Goal: Obtain resource: Download file/media

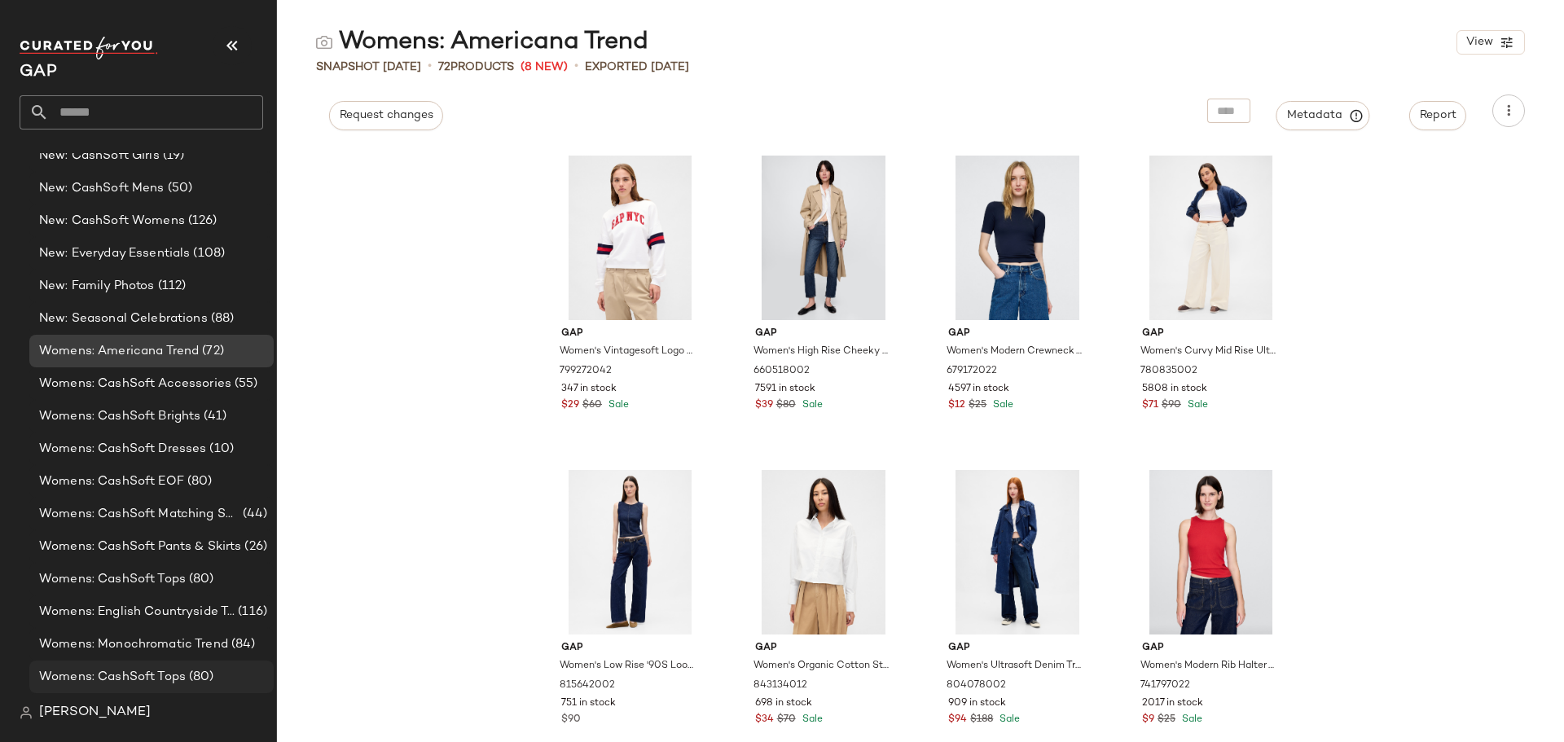
scroll to position [1312, 0]
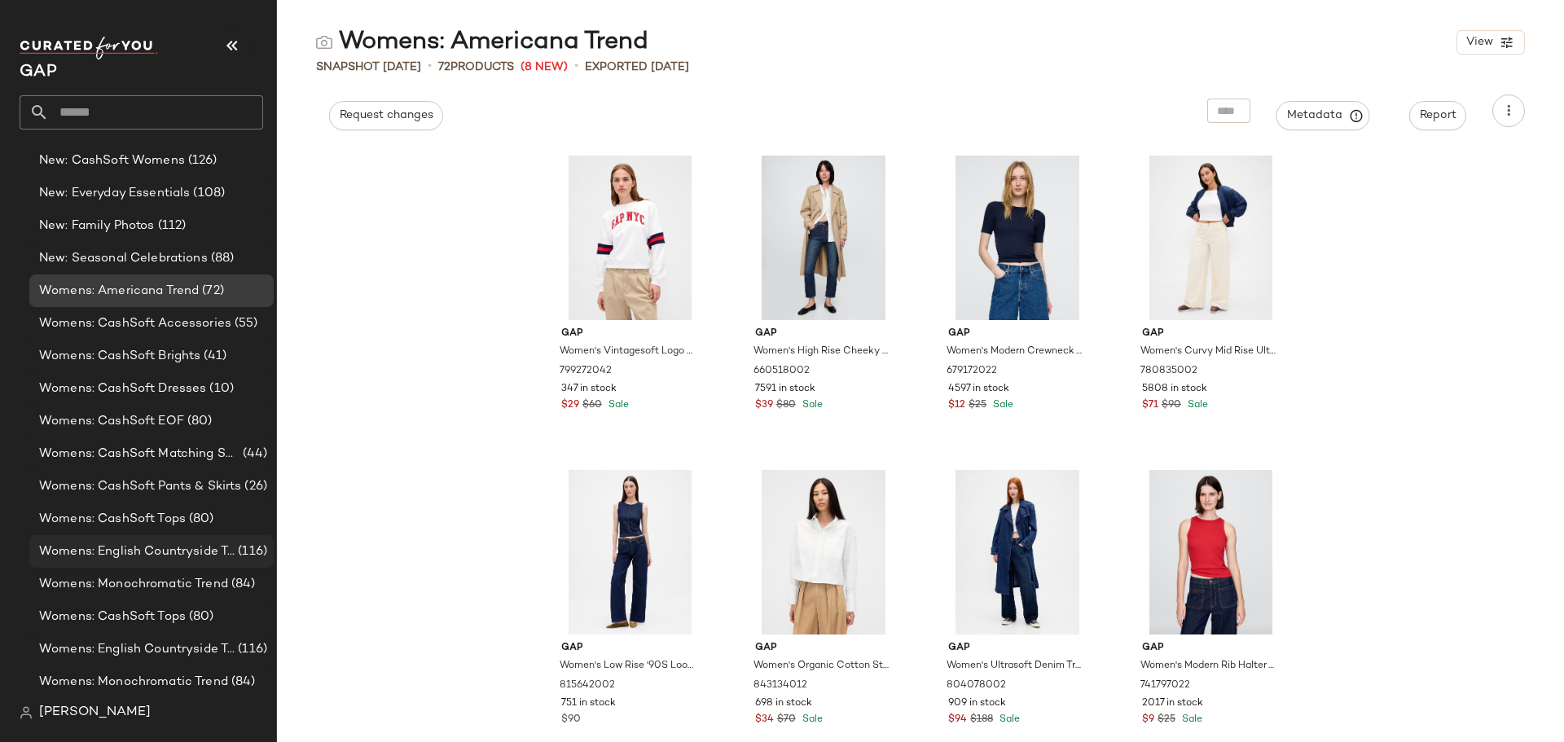
click at [160, 559] on span "Womens: English Countryside Trend" at bounding box center [136, 551] width 195 height 19
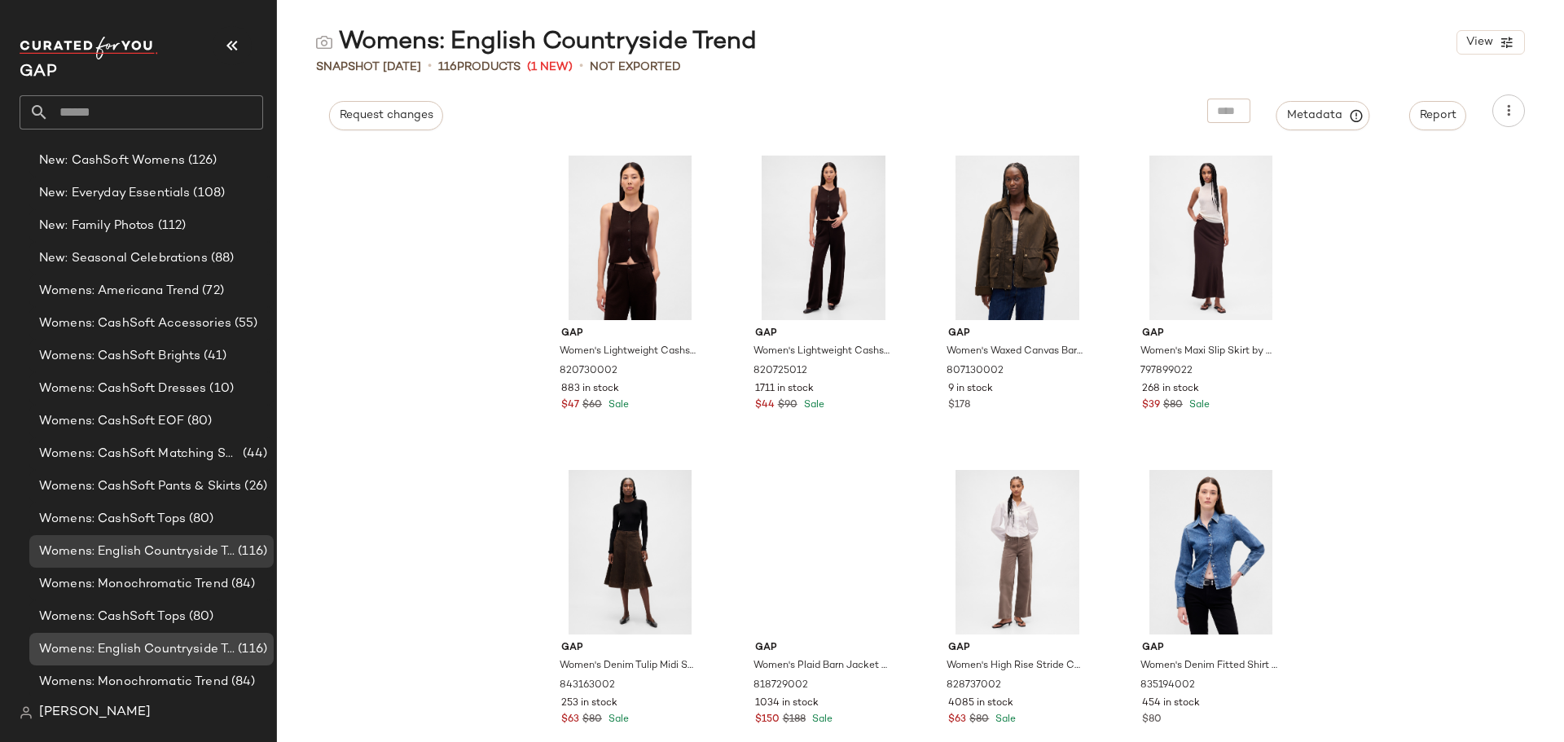
click at [197, 653] on span "Womens: English Countryside Trend" at bounding box center [136, 649] width 195 height 19
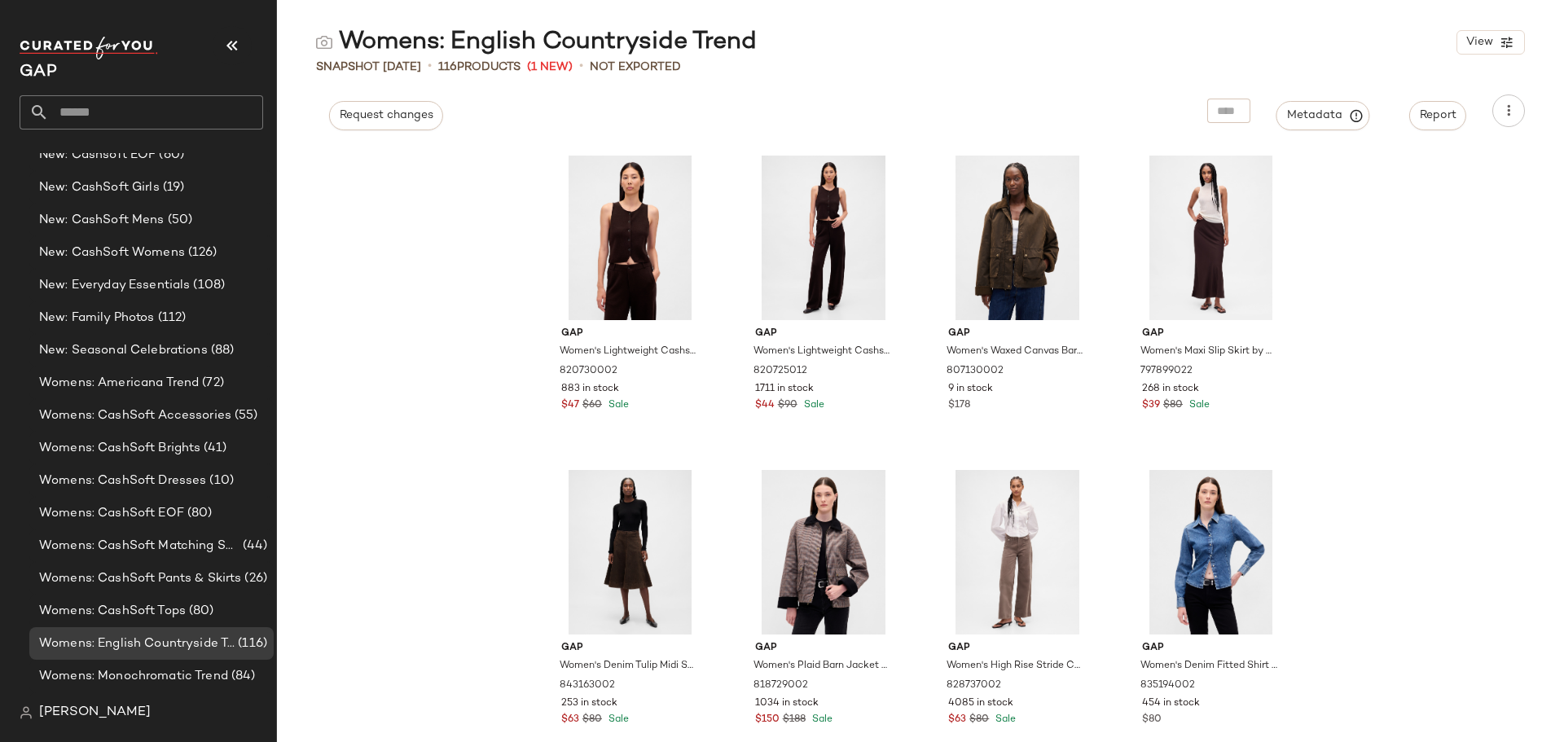
scroll to position [1312, 0]
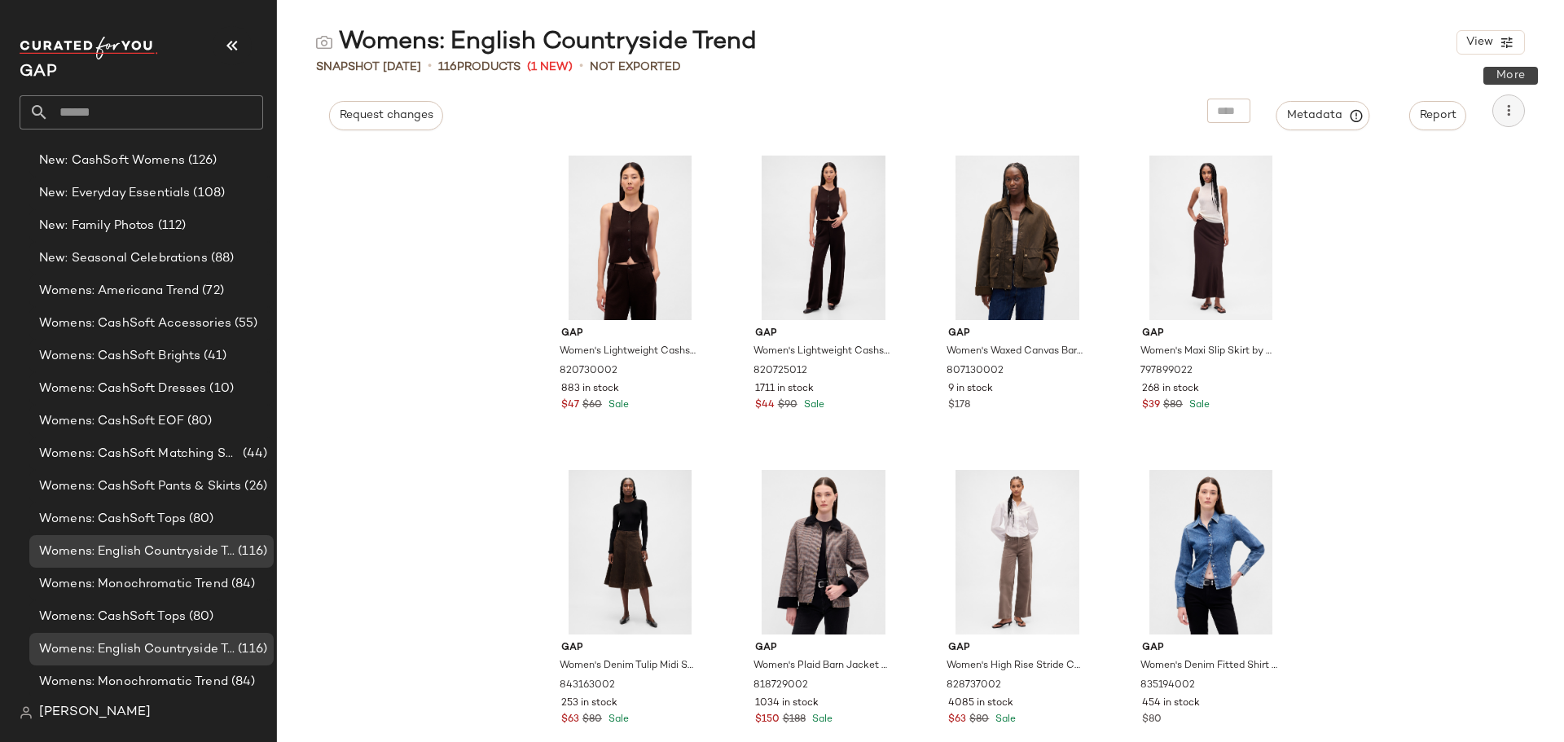
click at [1506, 108] on icon "button" at bounding box center [1508, 111] width 16 height 16
click at [1402, 161] on span "Download CSV" at bounding box center [1434, 155] width 153 height 17
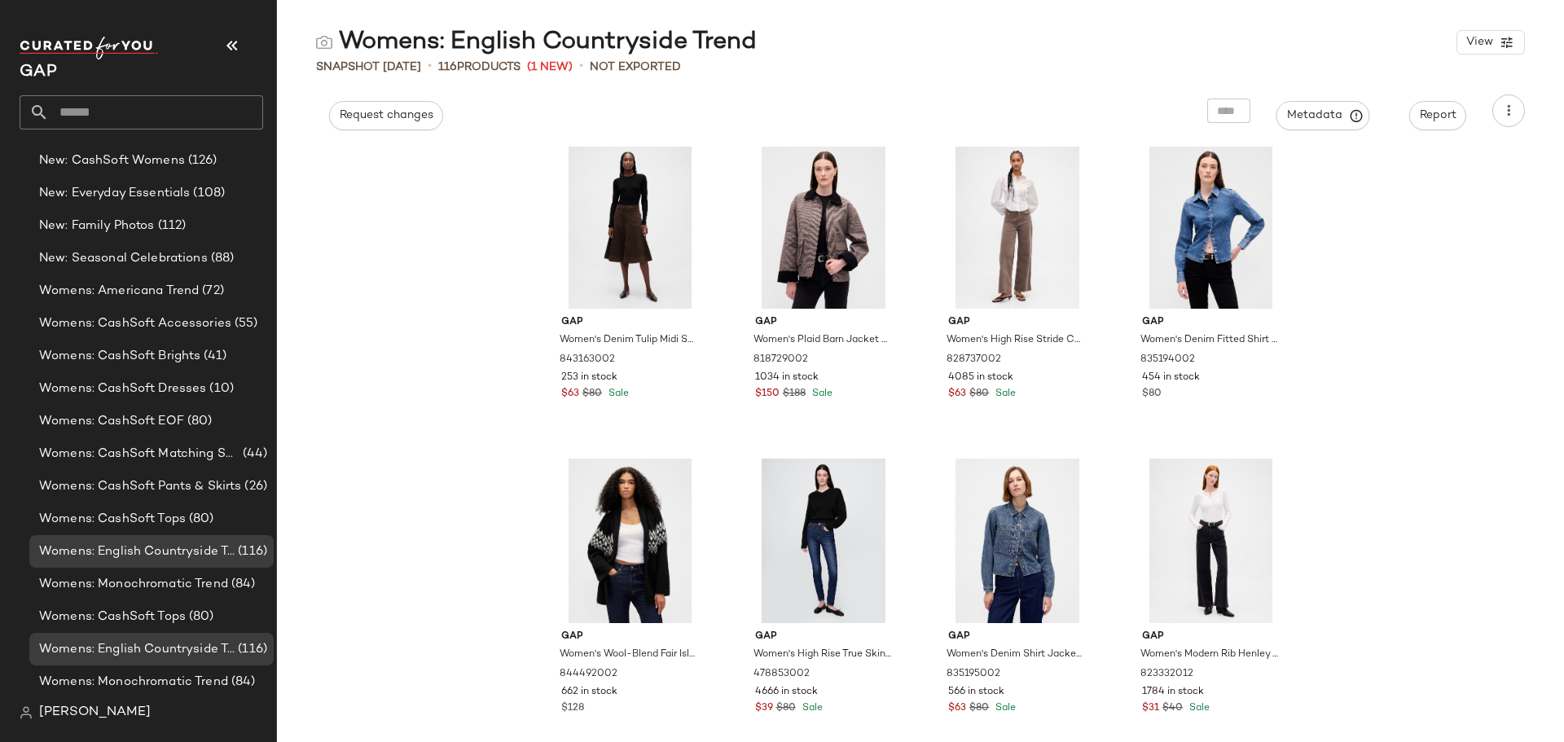
scroll to position [828, 0]
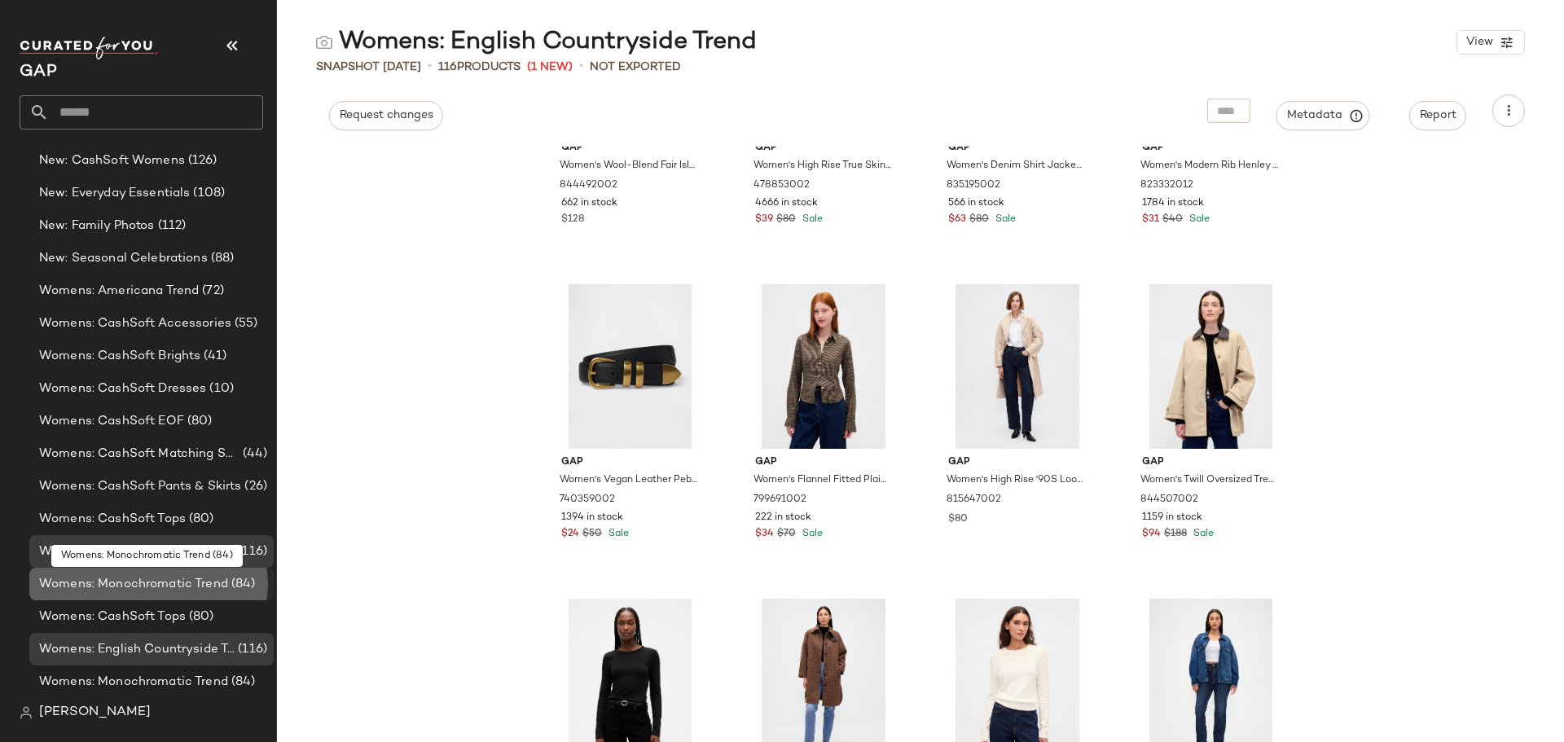
click at [173, 586] on span "Womens: Monochromatic Trend" at bounding box center [133, 584] width 189 height 19
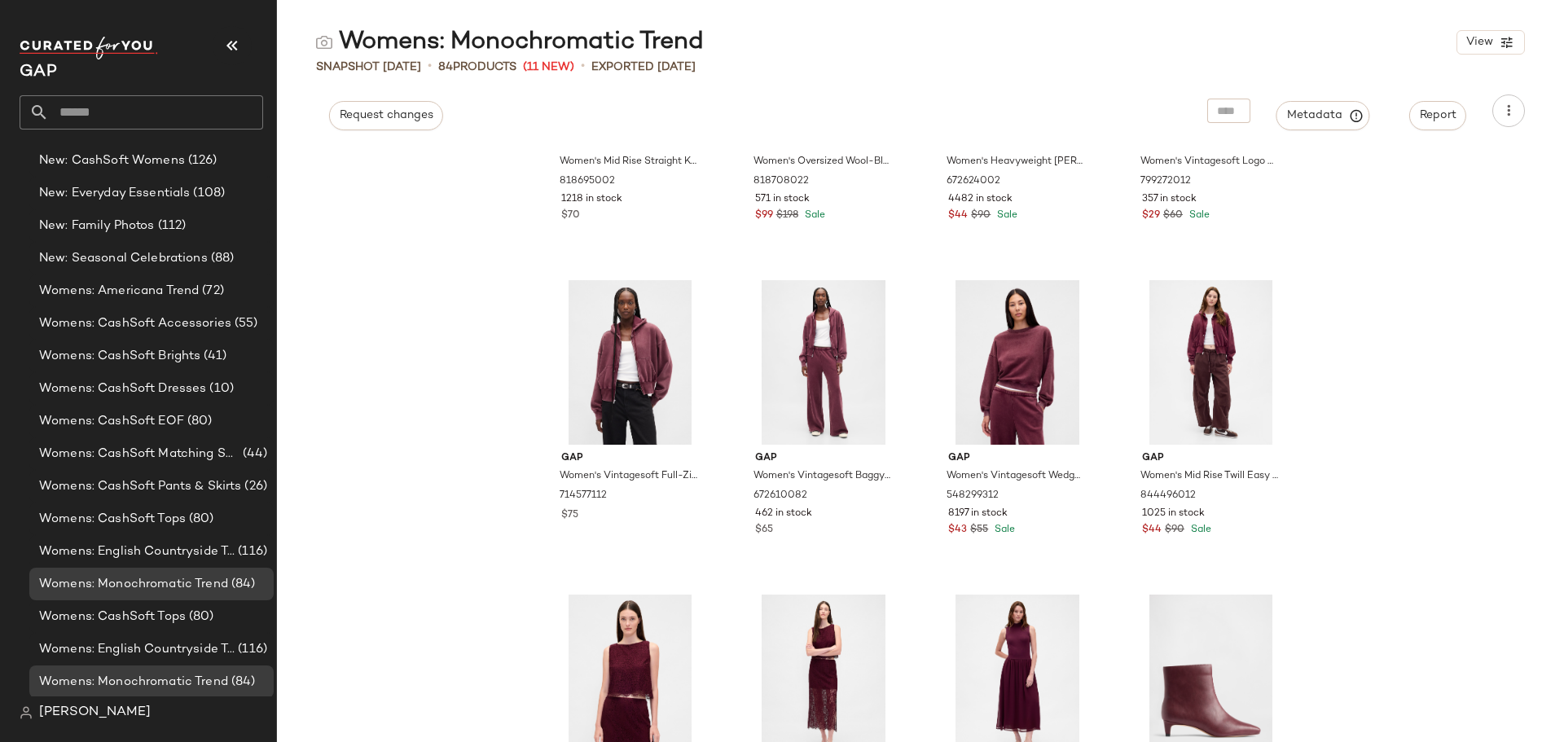
scroll to position [339, 0]
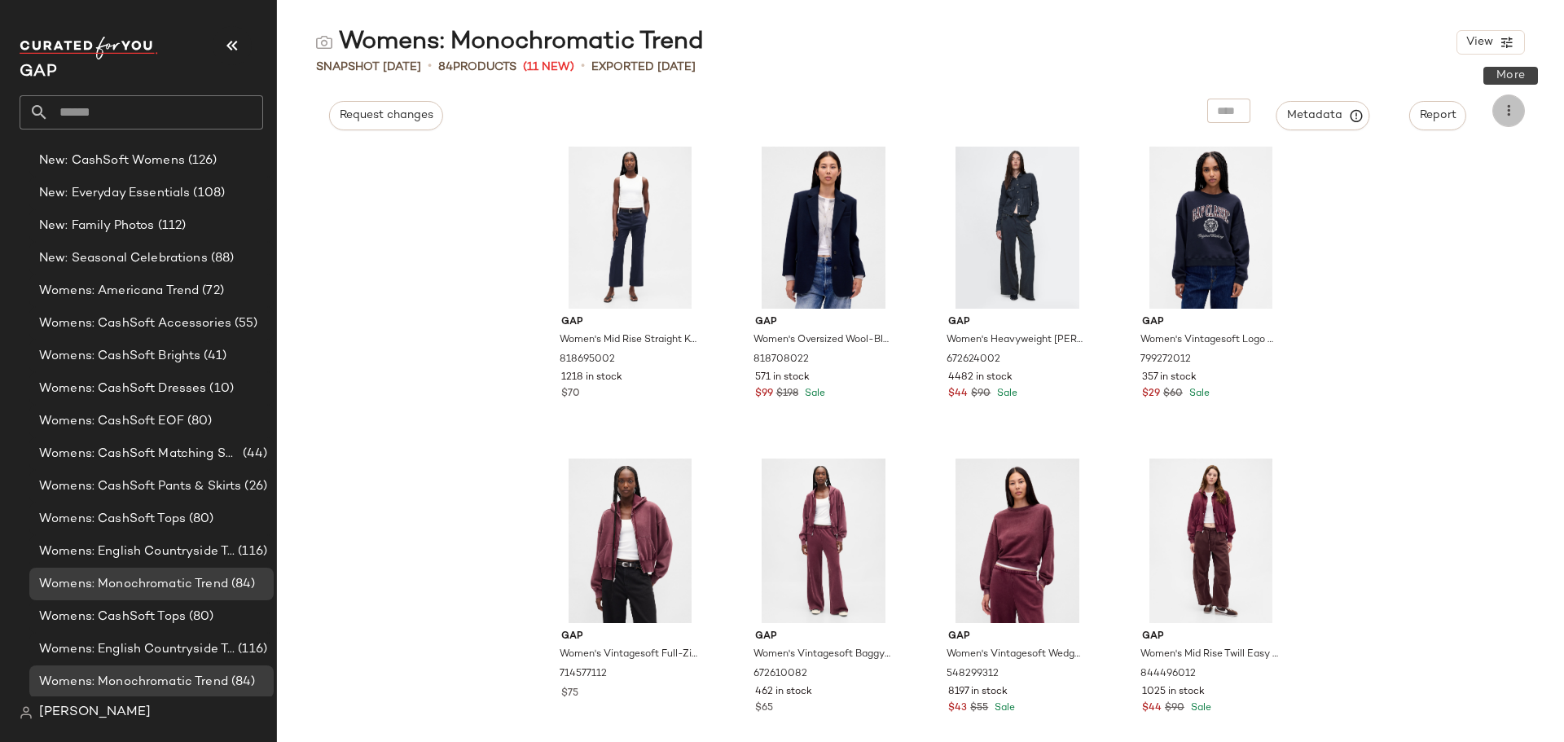
click at [1506, 106] on icon "button" at bounding box center [1508, 111] width 16 height 16
click at [1435, 156] on span "Download CSV" at bounding box center [1434, 155] width 153 height 17
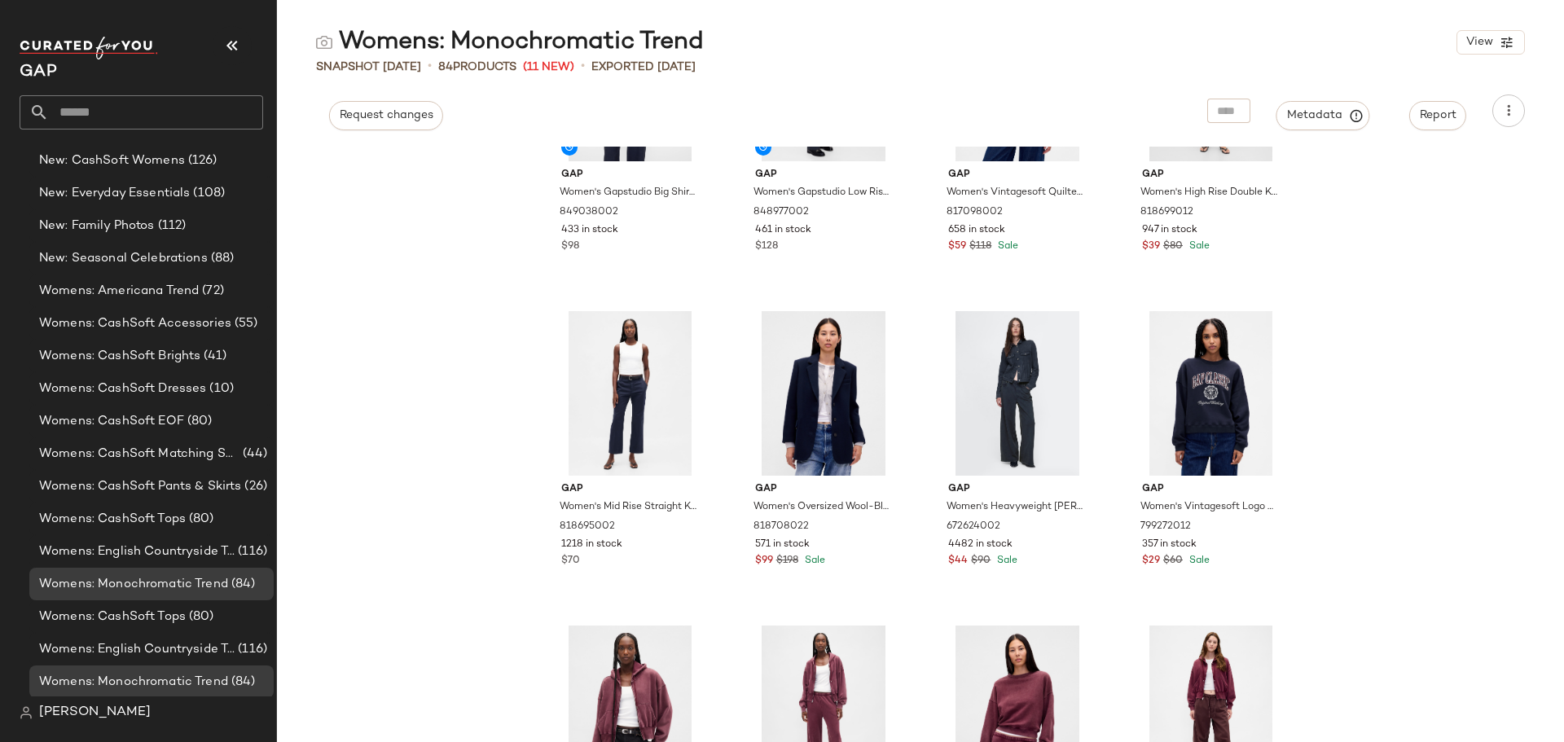
scroll to position [0, 0]
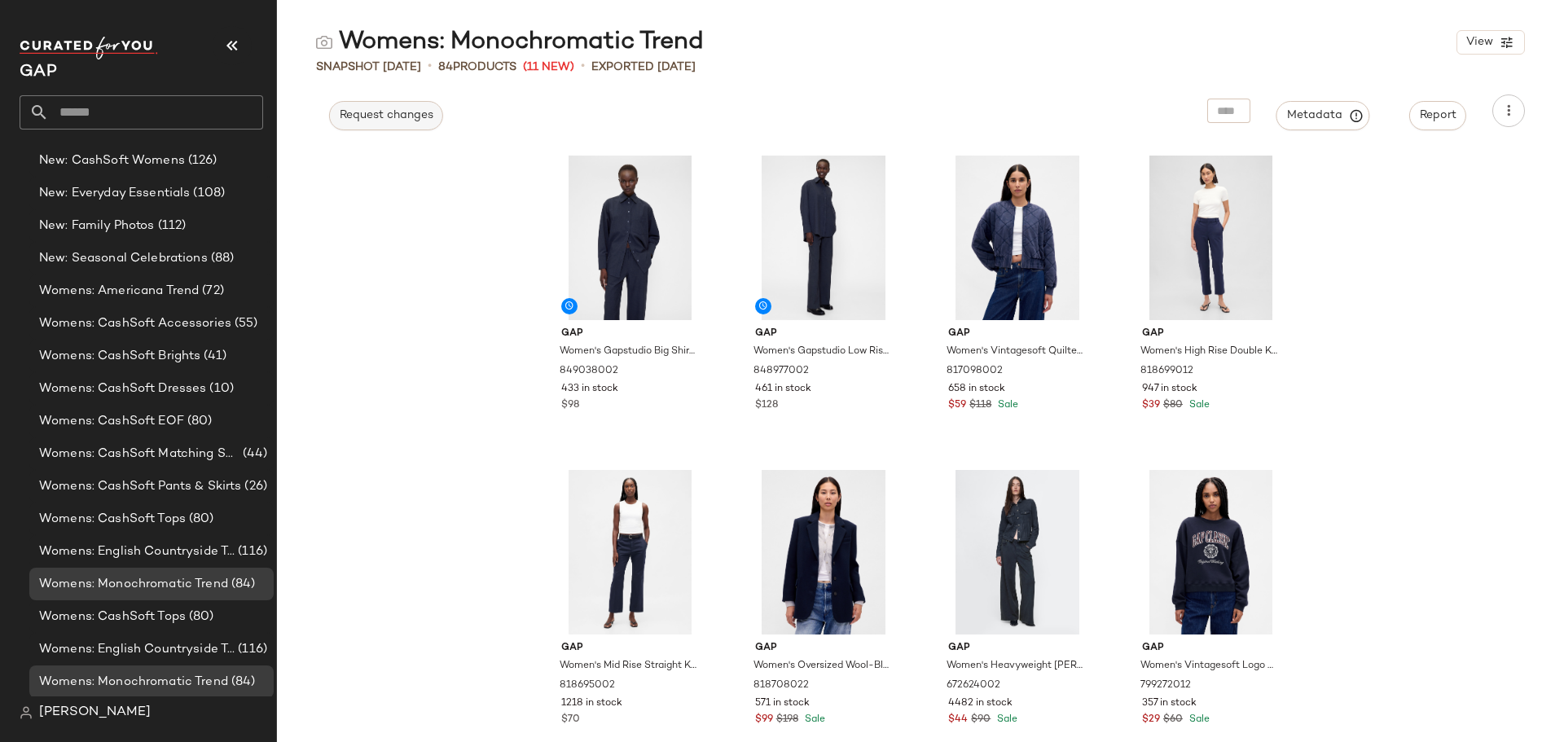
click at [402, 121] on button "Request changes" at bounding box center [386, 115] width 114 height 29
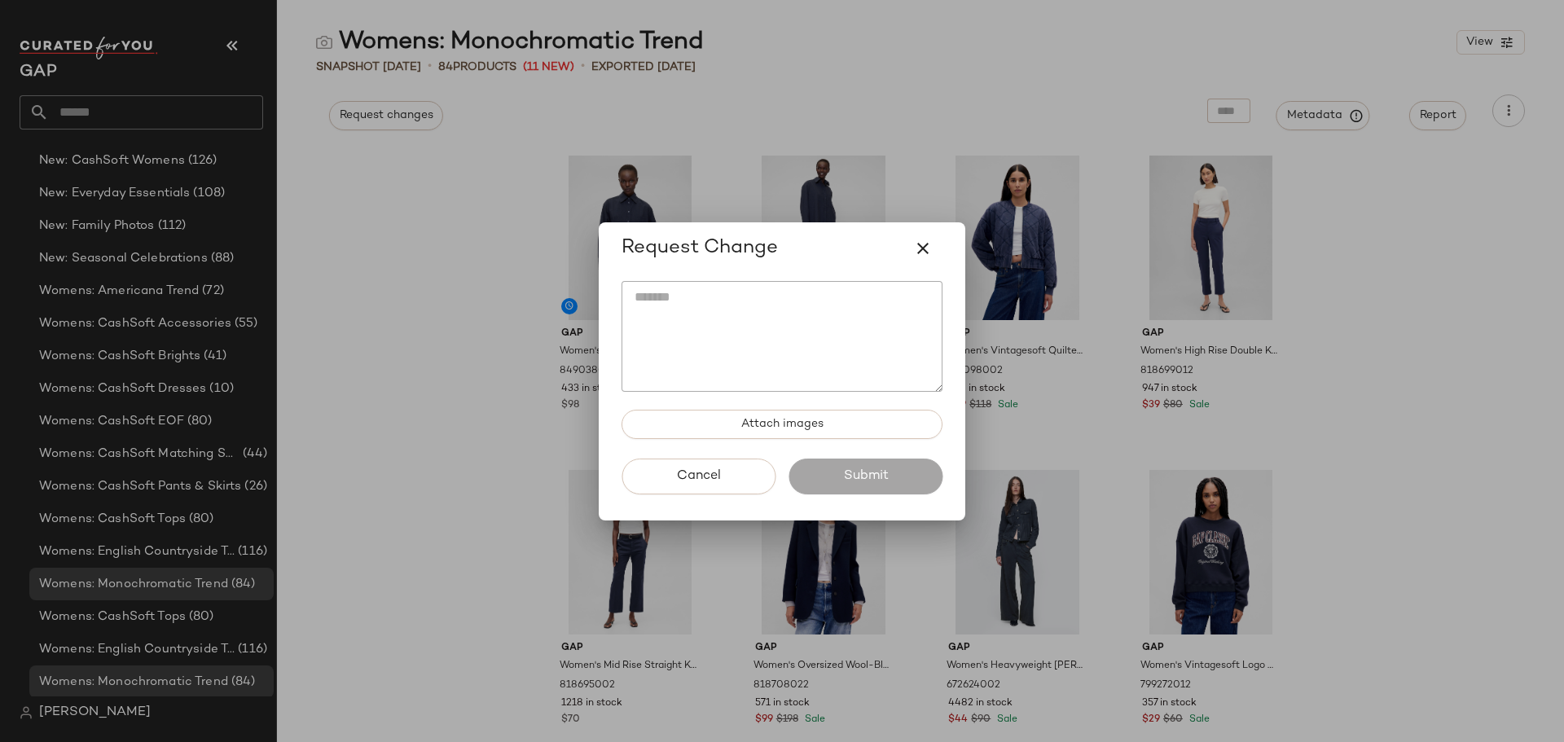
click at [732, 294] on textarea at bounding box center [782, 336] width 321 height 111
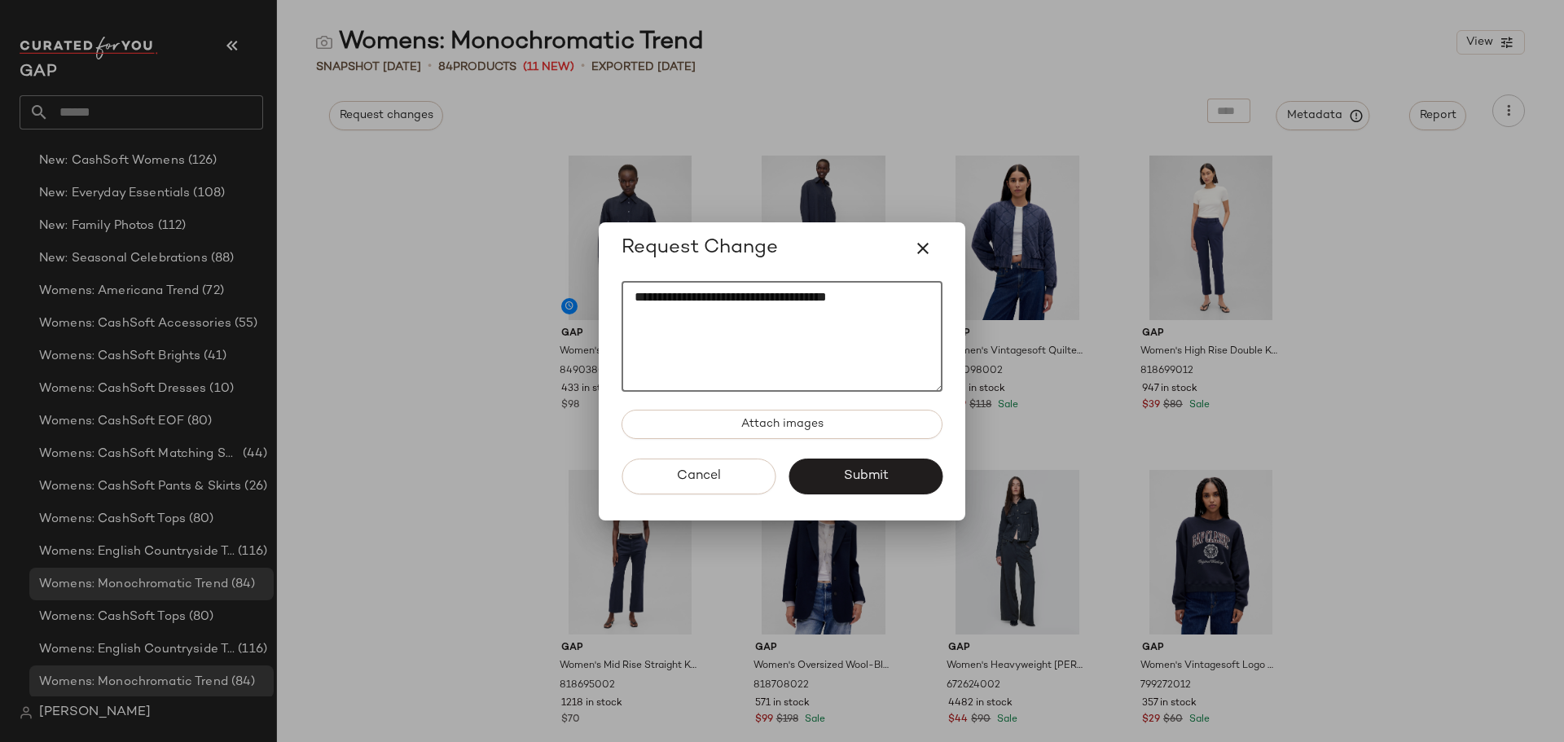
click at [907, 307] on textarea "**********" at bounding box center [782, 336] width 321 height 111
paste textarea "********* *********"
type textarea "**********"
drag, startPoint x: 871, startPoint y: 479, endPoint x: 929, endPoint y: 271, distance: 215.8
click at [929, 271] on div "**********" at bounding box center [782, 371] width 367 height 298
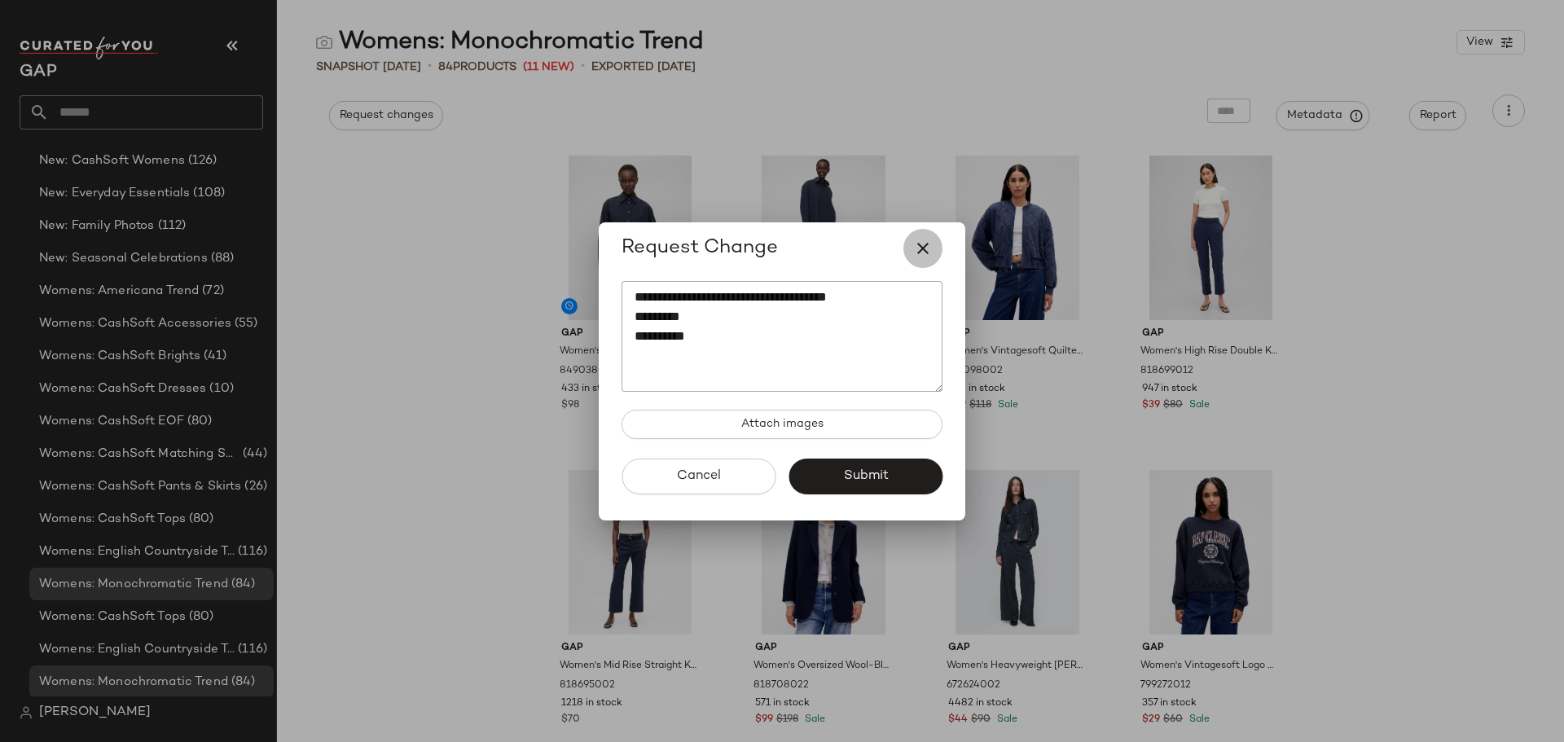
click at [928, 240] on icon "button" at bounding box center [923, 249] width 20 height 20
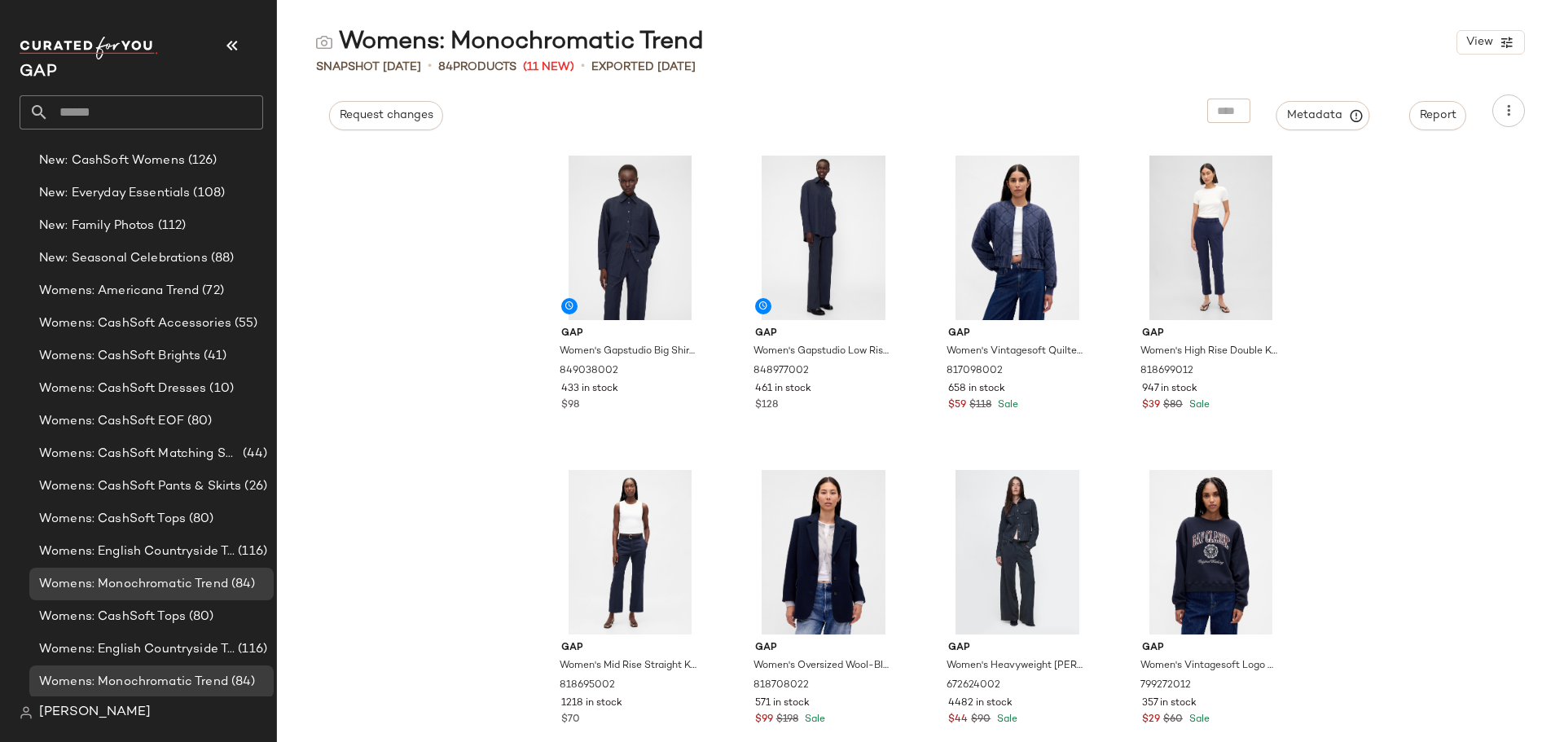
drag, startPoint x: 1440, startPoint y: 416, endPoint x: 1428, endPoint y: 423, distance: 13.8
click at [1435, 418] on div "Gap Women's Gapstudio Big Shirt by Gap Navy Blue Heather Size S 849038002 433 i…" at bounding box center [920, 444] width 1287 height 595
drag, startPoint x: 1446, startPoint y: 450, endPoint x: 1425, endPoint y: 455, distance: 21.6
click at [1445, 450] on div "Gap Women's Gapstudio Big Shirt by Gap Navy Blue Heather Size S 849038002 433 i…" at bounding box center [920, 444] width 1287 height 595
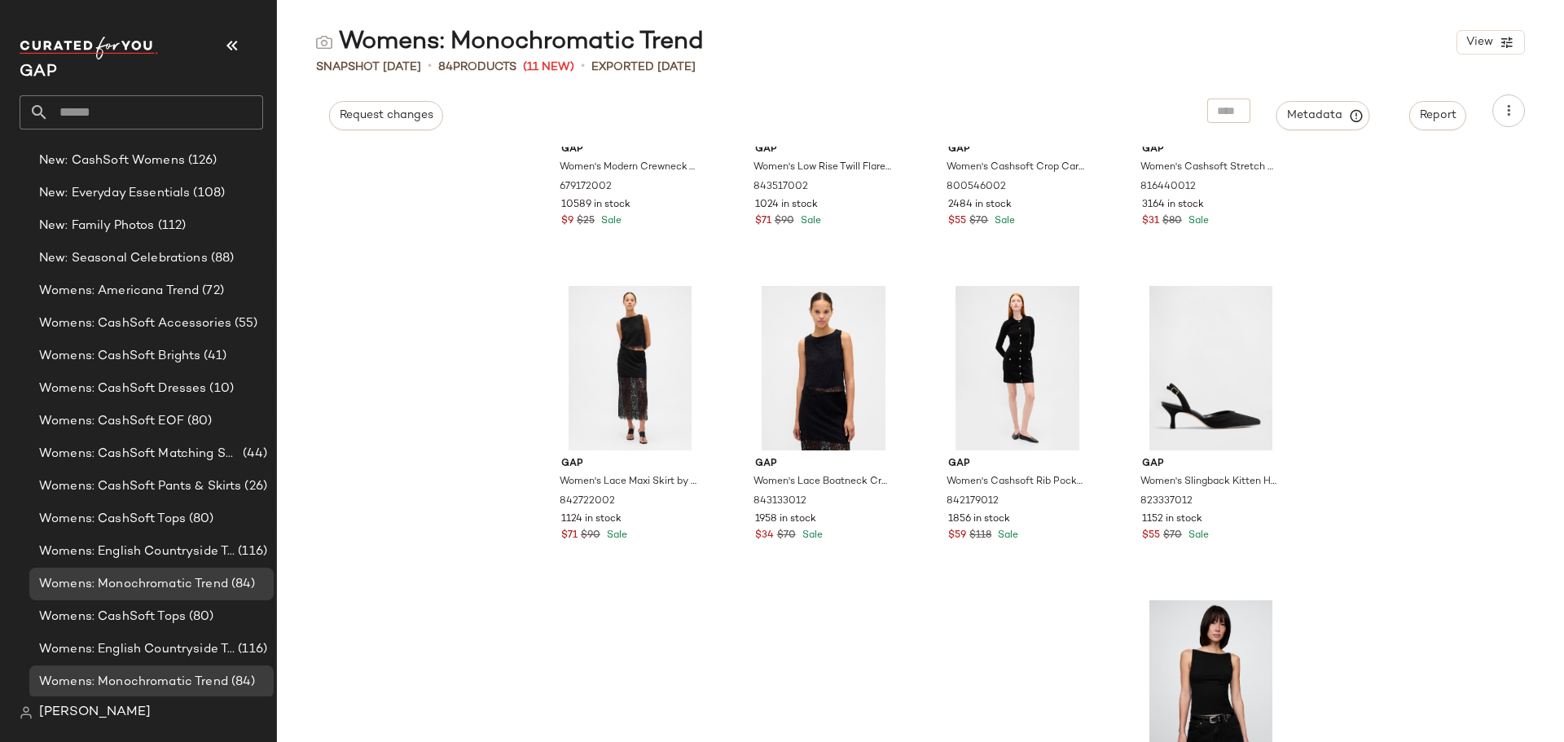
scroll to position [6008, 0]
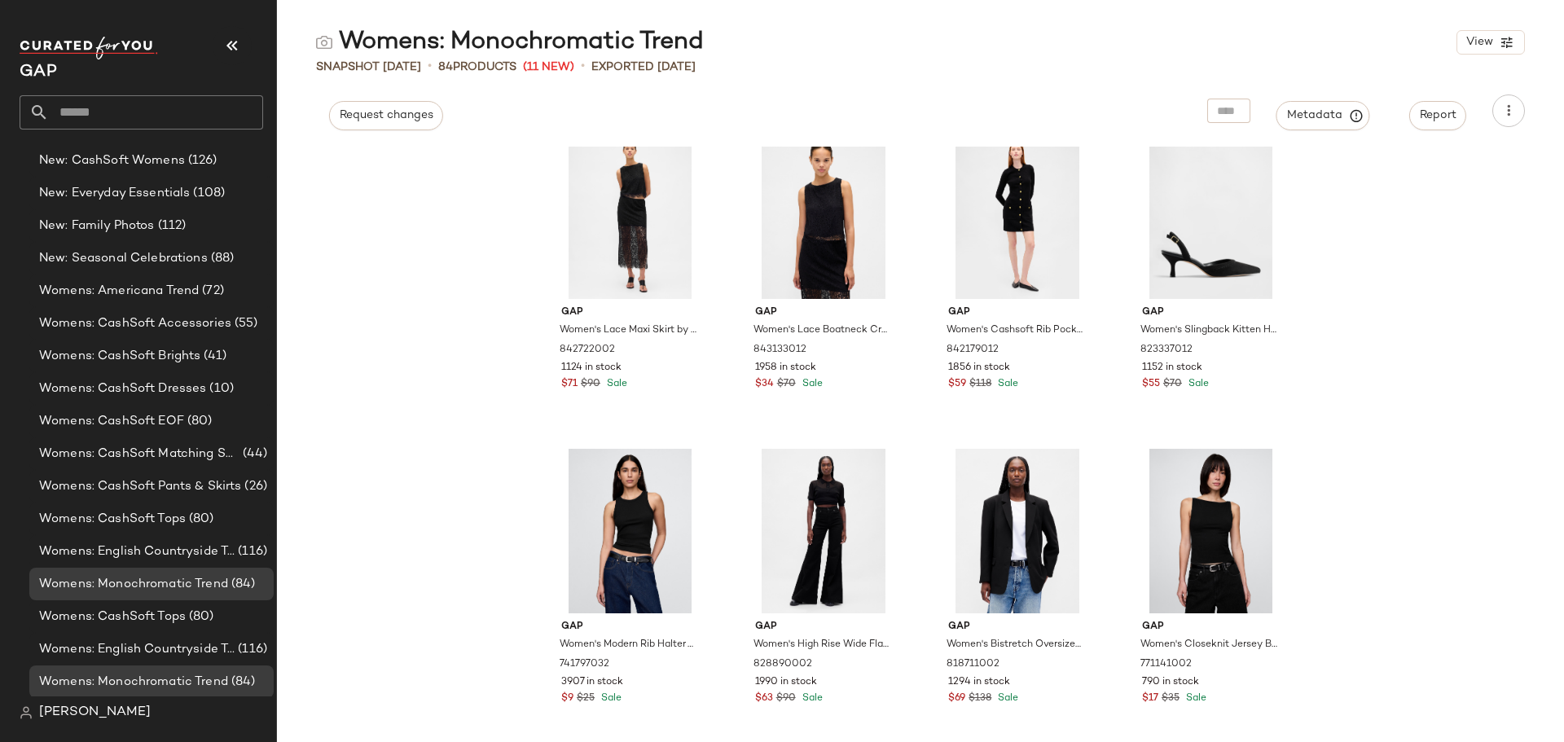
click at [1041, 77] on div "Womens: Monochromatic Trend View Snapshot [DATE] • 84 Products (11 New) • Expor…" at bounding box center [920, 384] width 1287 height 716
click at [157, 292] on span "Womens: Americana Trend" at bounding box center [119, 291] width 160 height 19
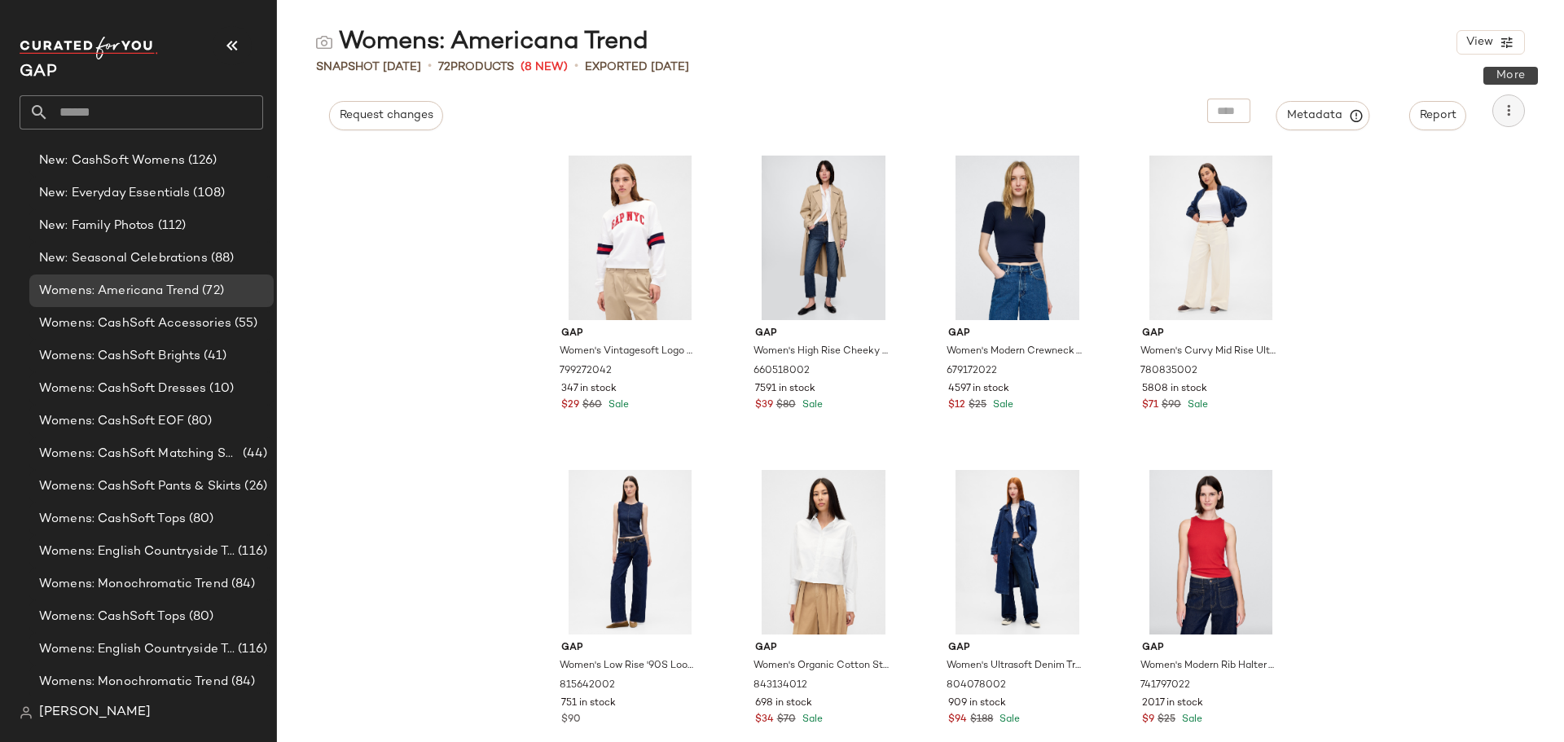
click at [1512, 110] on icon "button" at bounding box center [1508, 111] width 16 height 16
click at [1414, 159] on span "Download CSV" at bounding box center [1434, 155] width 153 height 17
